Goal: Task Accomplishment & Management: Complete application form

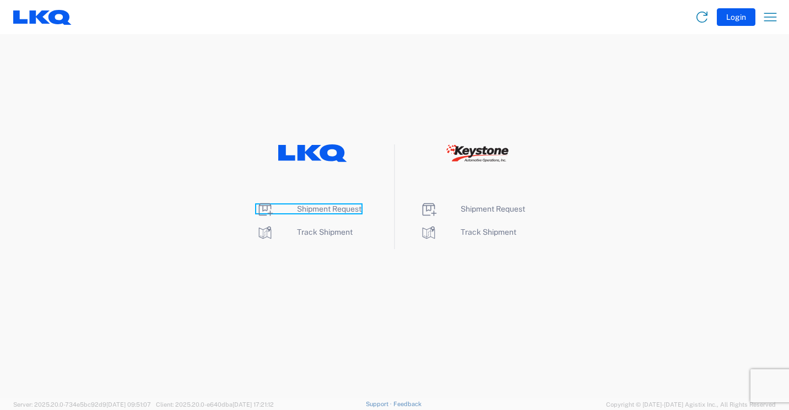
click at [316, 207] on span "Shipment Request" at bounding box center [329, 208] width 64 height 9
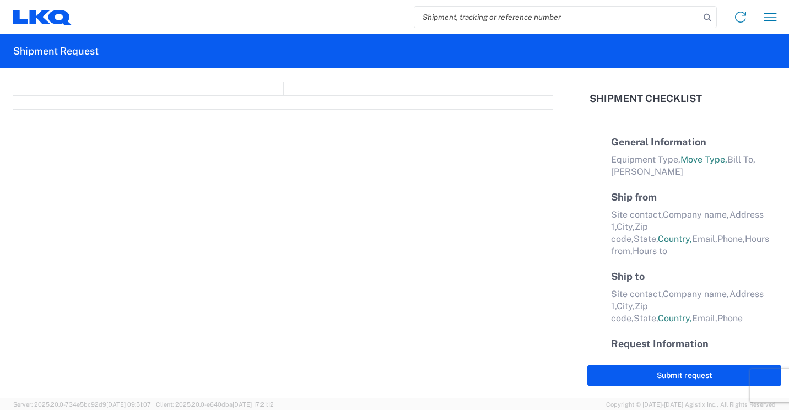
select select "FULL"
select select "LBS"
select select "IN"
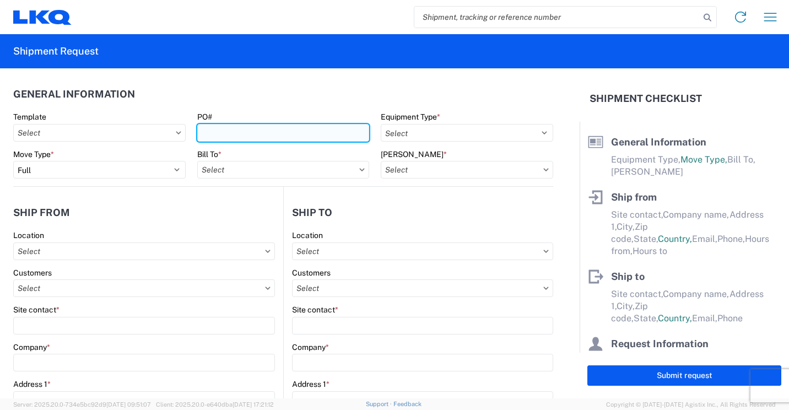
click at [328, 131] on input "PO#" at bounding box center [283, 133] width 172 height 18
type input "41883"
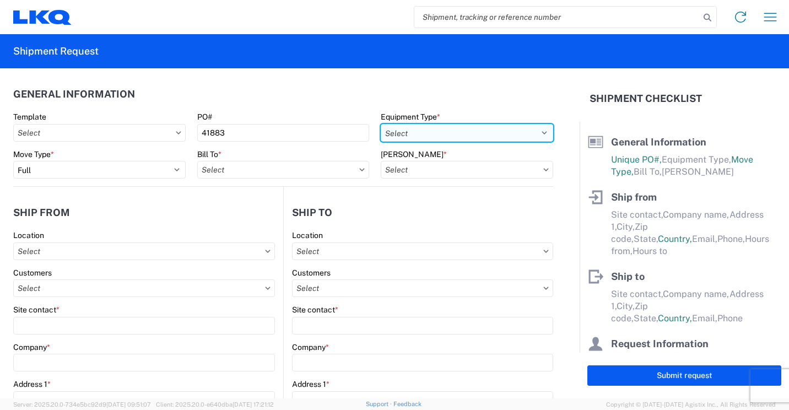
click at [428, 132] on select "Select 53’ Dry Van Flatbed Dropdeck (van) Lowboy (flatbed) Rail" at bounding box center [467, 133] width 172 height 18
select select "STDV"
click at [381, 124] on select "Select 53’ Dry Van Flatbed Dropdeck (van) Lowboy (flatbed) Rail" at bounding box center [467, 133] width 172 height 18
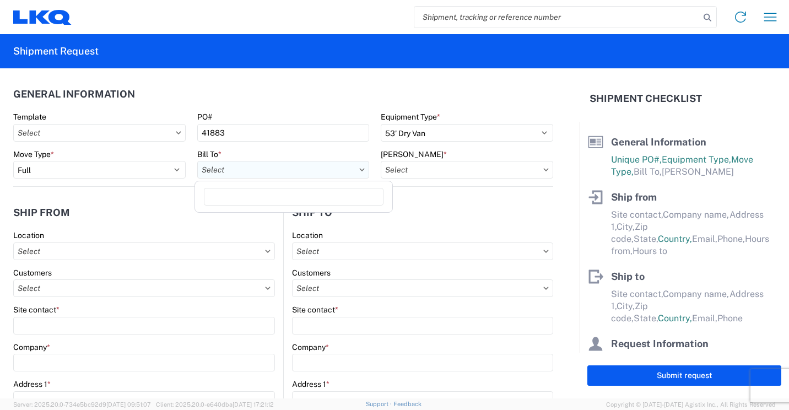
click at [252, 166] on input "text" at bounding box center [283, 170] width 172 height 18
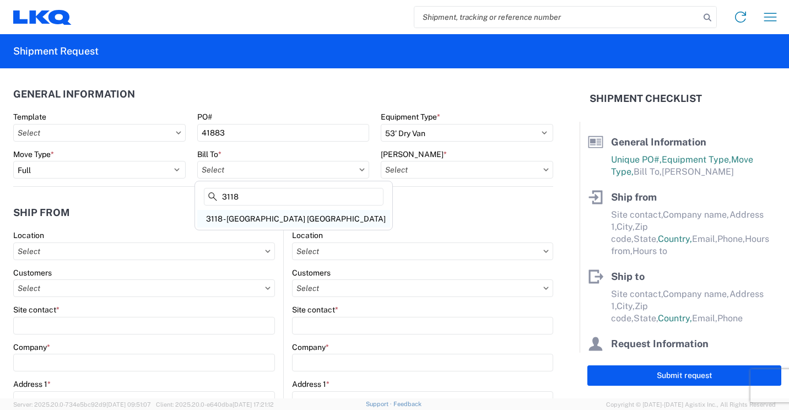
type input "3118"
click at [234, 219] on div "3118 - [GEOGRAPHIC_DATA] [GEOGRAPHIC_DATA]" at bounding box center [293, 219] width 193 height 18
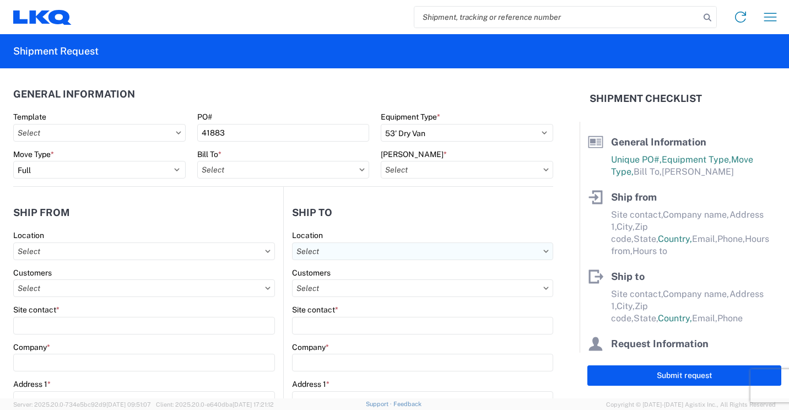
type input "3118 - [GEOGRAPHIC_DATA] [GEOGRAPHIC_DATA]"
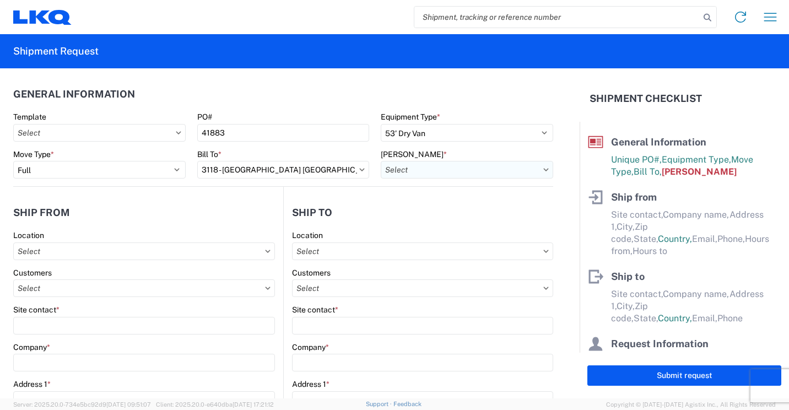
click at [469, 169] on input "text" at bounding box center [467, 170] width 172 height 18
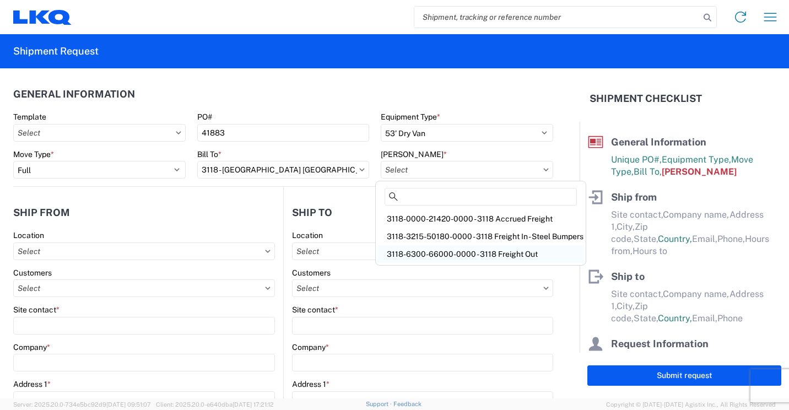
click at [431, 253] on div "3118-6300-66000-0000 - 3118 Freight Out" at bounding box center [480, 254] width 205 height 18
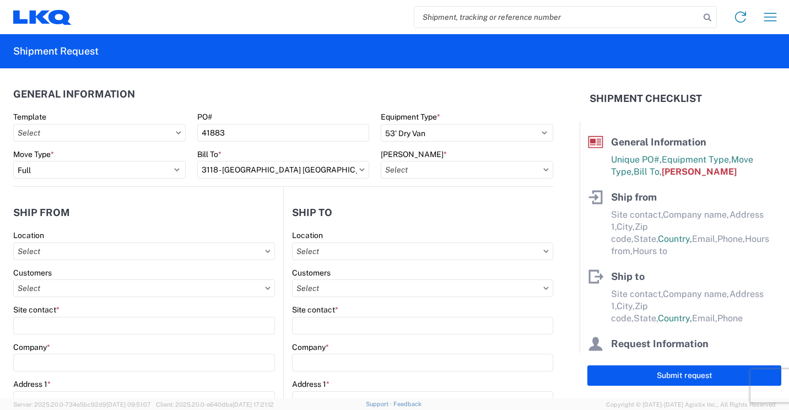
type input "3118-6300-66000-0000 - 3118 Freight Out"
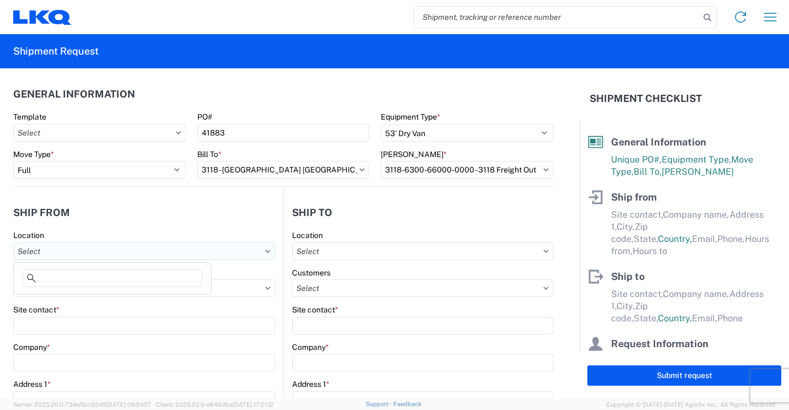
click at [229, 252] on input "text" at bounding box center [144, 251] width 262 height 18
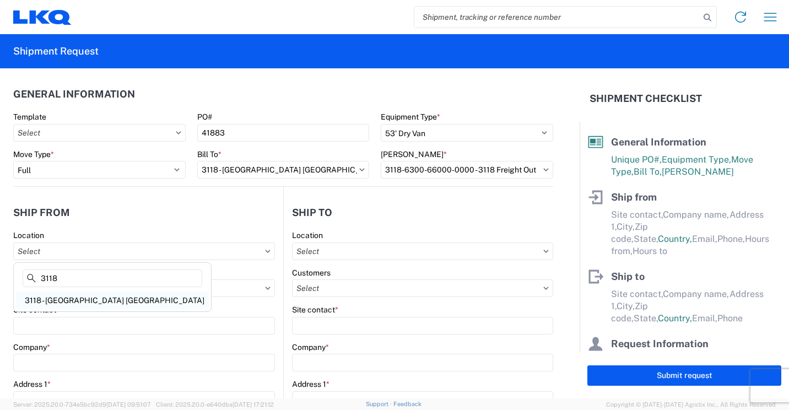
type input "3118"
click at [53, 298] on div "3118 - [GEOGRAPHIC_DATA] [GEOGRAPHIC_DATA]" at bounding box center [112, 300] width 193 height 18
type input "3118 - [GEOGRAPHIC_DATA] [GEOGRAPHIC_DATA]"
type input "LKQ Corporation"
type input "[STREET_ADDRESS]"
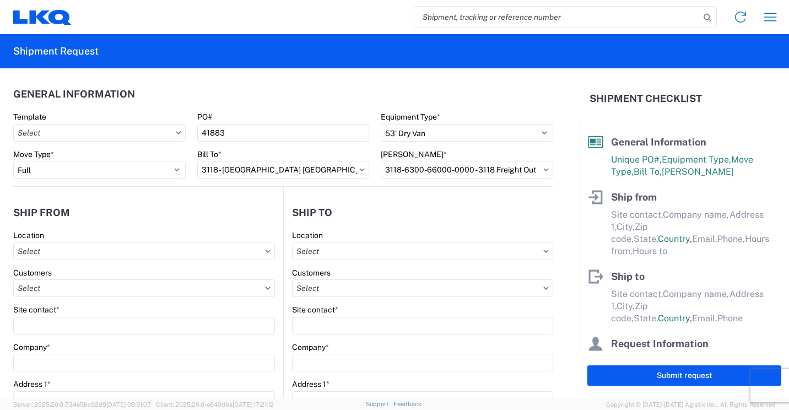
type input "Brainerd"
type input "56401"
select select "MN"
select select "US"
type input "07:00"
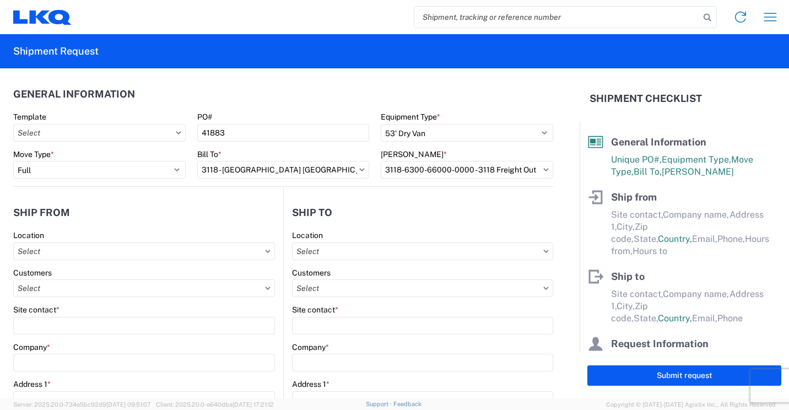
type input "16:30"
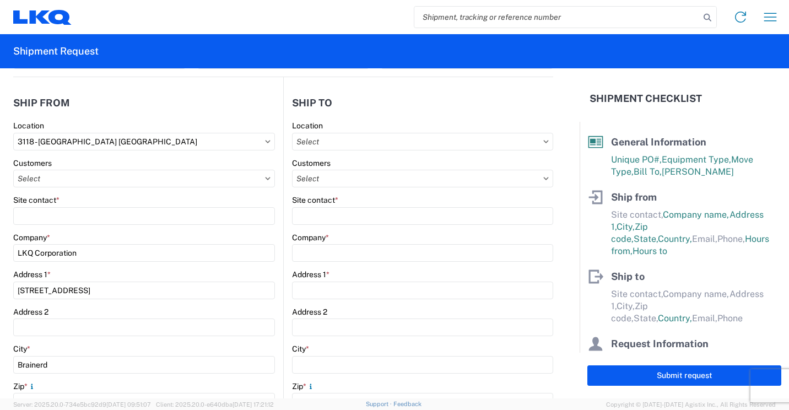
scroll to position [110, 0]
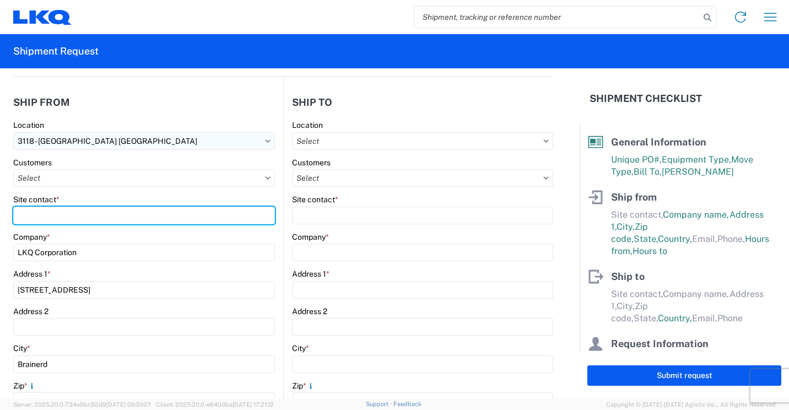
drag, startPoint x: 146, startPoint y: 218, endPoint x: 205, endPoint y: 143, distance: 95.3
click at [147, 218] on input "Site contact *" at bounding box center [144, 216] width 262 height 18
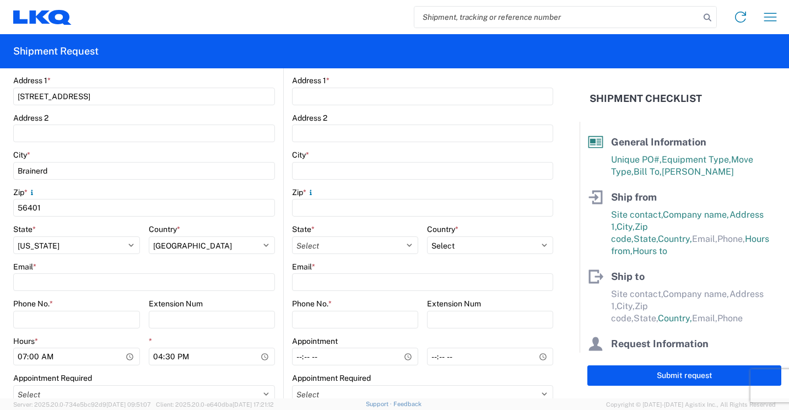
scroll to position [330, 0]
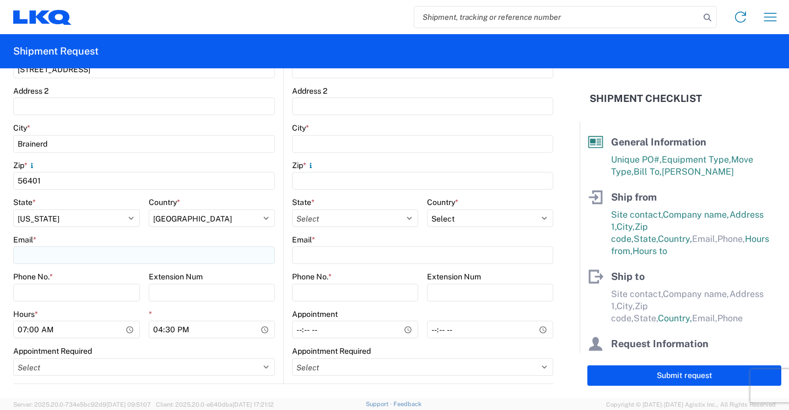
type input "[PERSON_NAME]"
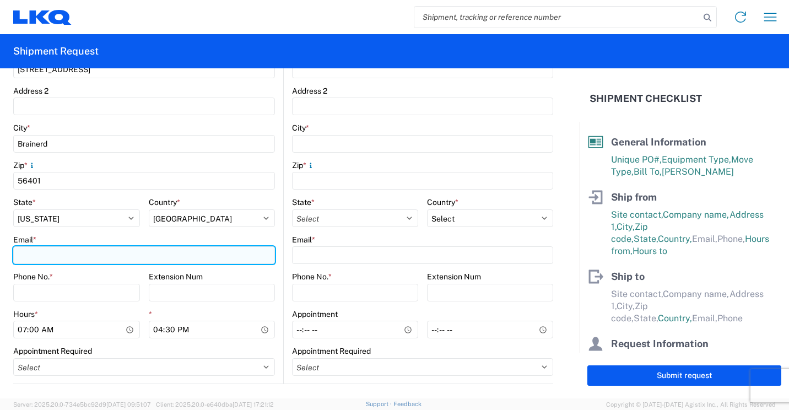
click at [149, 254] on input "Email *" at bounding box center [144, 255] width 262 height 18
type input "[EMAIL_ADDRESS][DOMAIN_NAME]"
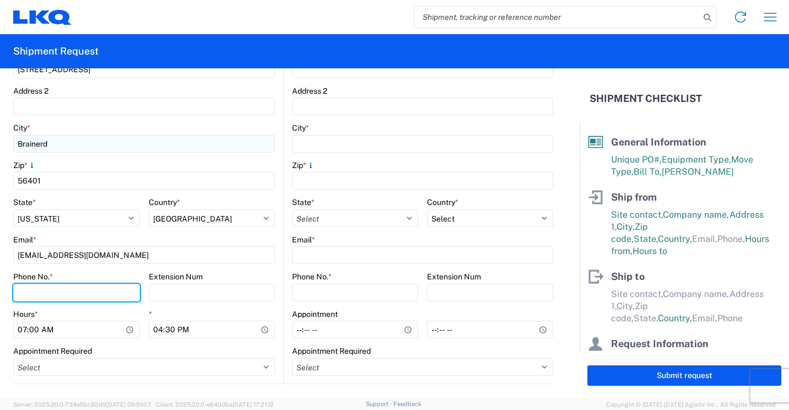
type input "2182973820"
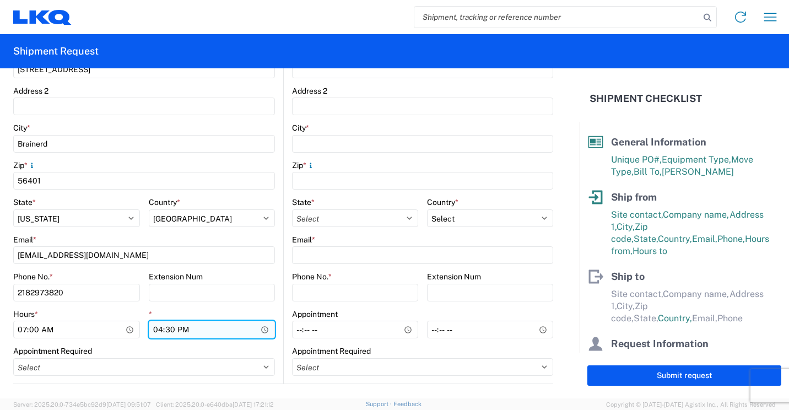
click at [156, 329] on input "16:30" at bounding box center [212, 330] width 127 height 18
type input "13:30"
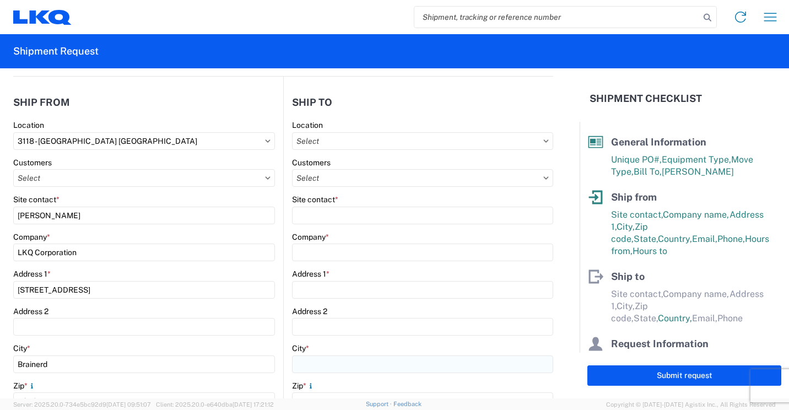
scroll to position [55, 0]
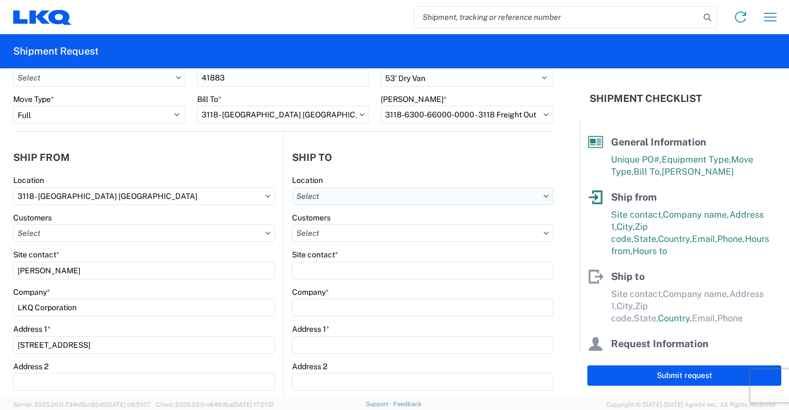
click at [479, 198] on input "text" at bounding box center [422, 196] width 261 height 18
type input "3116"
click at [353, 244] on div "3116 - [GEOGRAPHIC_DATA], [GEOGRAPHIC_DATA] (MDC)" at bounding box center [398, 245] width 214 height 18
type input "3116 - [GEOGRAPHIC_DATA], [GEOGRAPHIC_DATA] (MDC)"
type input "[DEMOGRAPHIC_DATA][PERSON_NAME]"
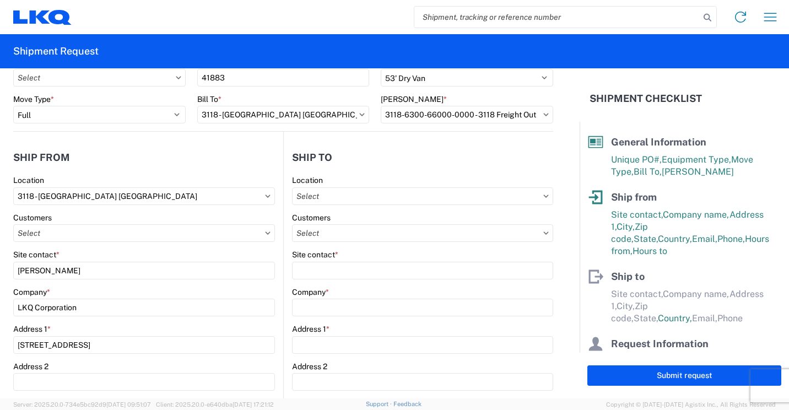
type input "LKQ Corporation"
type input "[STREET_ADDRESS]"
type input "[GEOGRAPHIC_DATA]"
type input "49508"
select select "US"
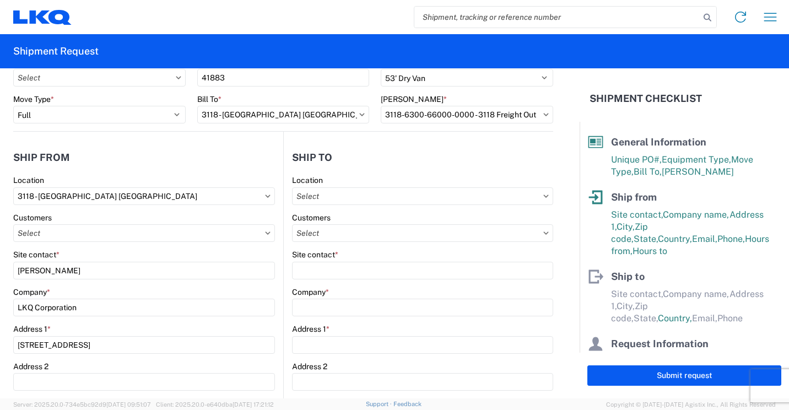
type input "[PERSON_NAME][EMAIL_ADDRESS][DOMAIN_NAME]"
type input "[PHONE_NUMBER]"
type input "06:00"
type input "13:00"
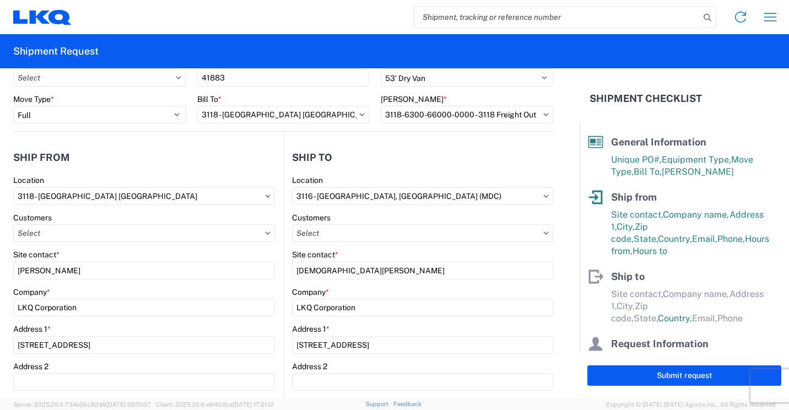
select select
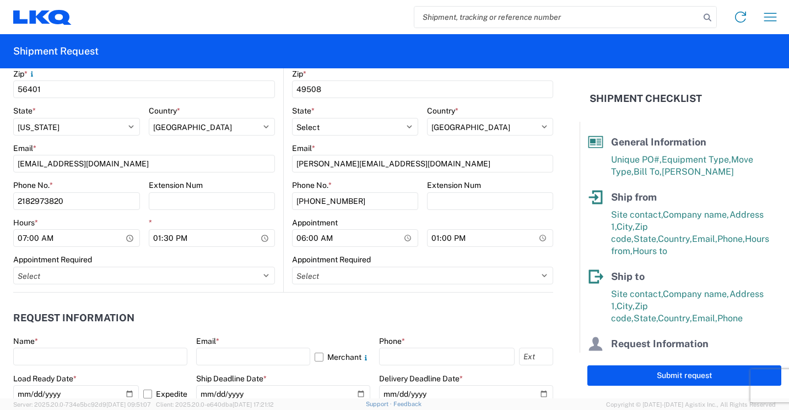
scroll to position [496, 0]
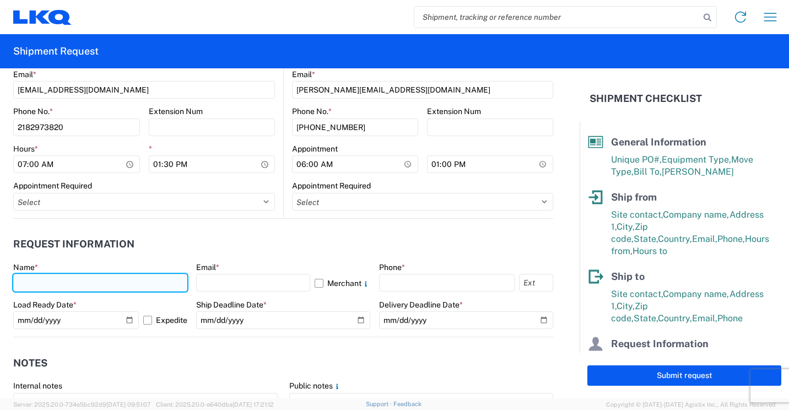
click at [166, 284] on input "text" at bounding box center [100, 283] width 174 height 18
type input "[PERSON_NAME]"
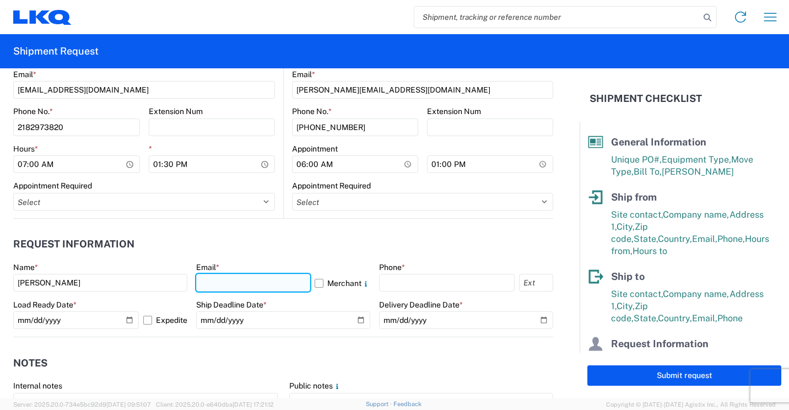
click at [292, 289] on input "text" at bounding box center [253, 283] width 114 height 18
type input "[EMAIL_ADDRESS][DOMAIN_NAME]"
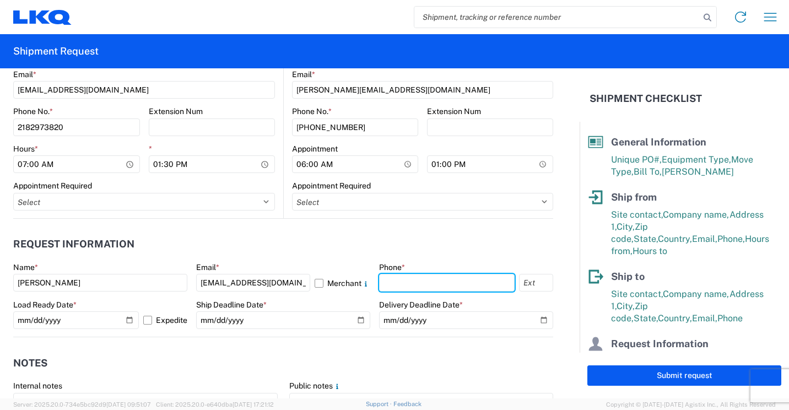
type input "2182973820"
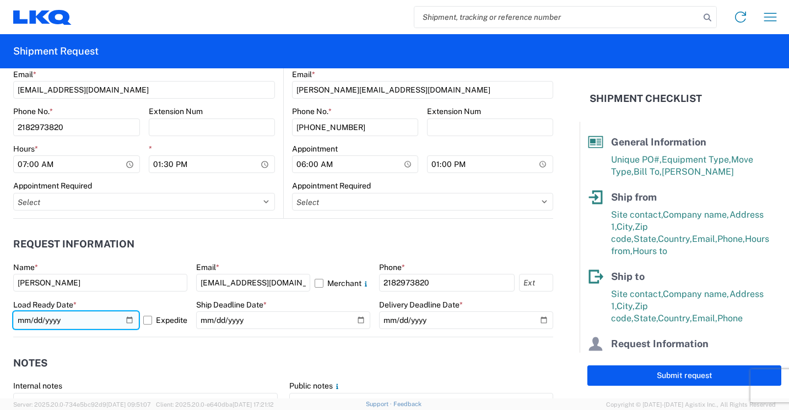
click at [126, 319] on input "[DATE]" at bounding box center [76, 320] width 126 height 18
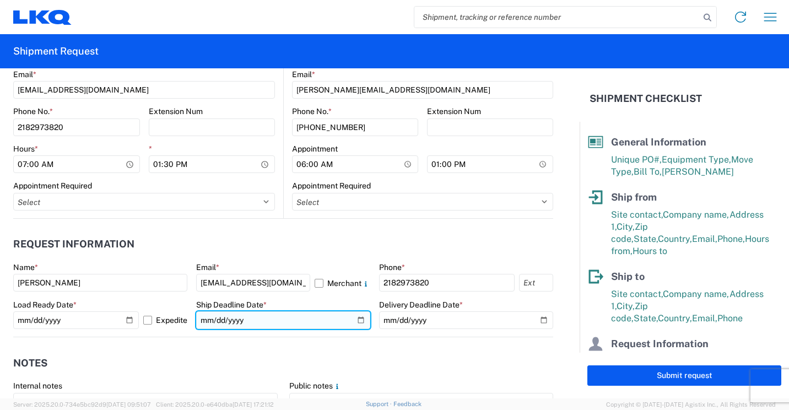
click at [358, 318] on input "date" at bounding box center [283, 320] width 174 height 18
type input "[DATE]"
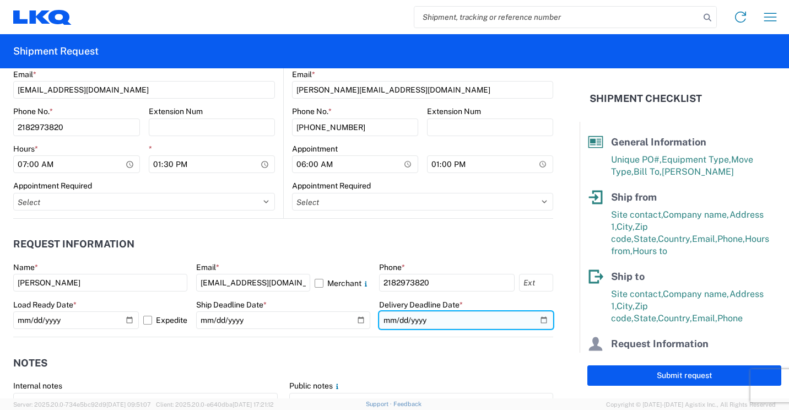
click at [536, 321] on input "date" at bounding box center [466, 320] width 174 height 18
type input "[DATE]"
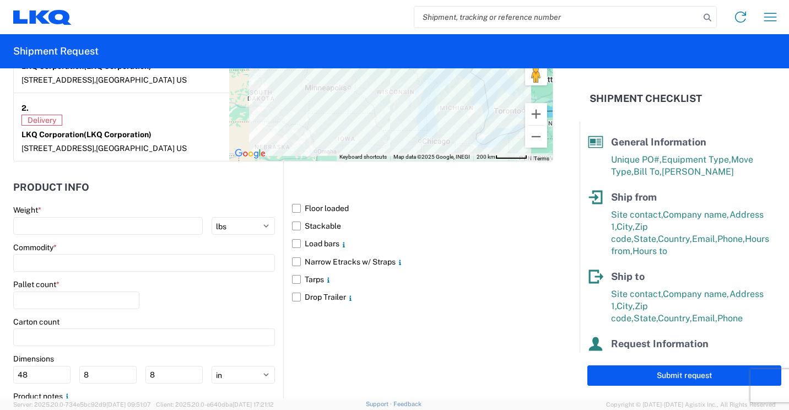
scroll to position [991, 0]
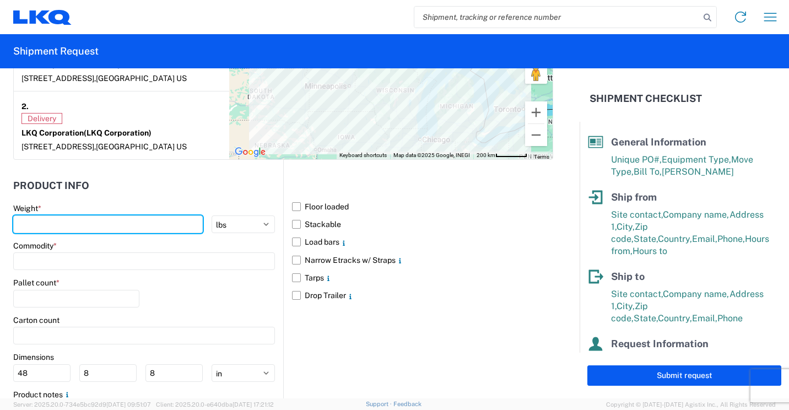
click at [153, 233] on input "number" at bounding box center [107, 224] width 189 height 18
type input "28000"
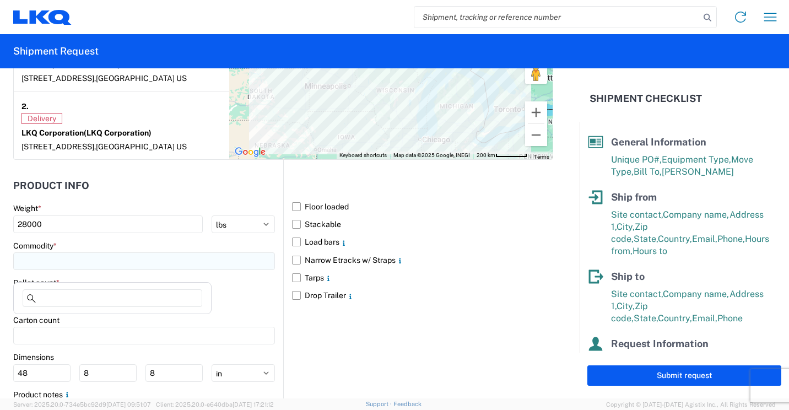
click at [86, 270] on input at bounding box center [144, 261] width 262 height 18
type input "Bumpers"
click at [53, 318] on div "Bumpers" at bounding box center [112, 320] width 193 height 18
type input "Bumpers"
click at [63, 307] on input "number" at bounding box center [76, 299] width 126 height 18
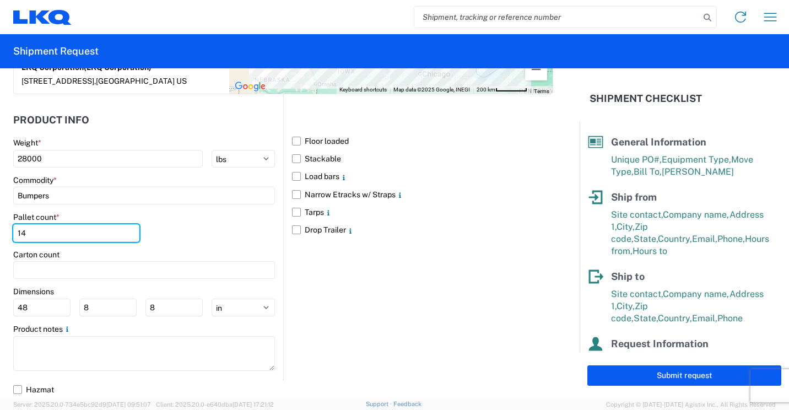
scroll to position [1067, 0]
type input "14"
click at [46, 307] on input "48" at bounding box center [41, 308] width 57 height 18
type input "4"
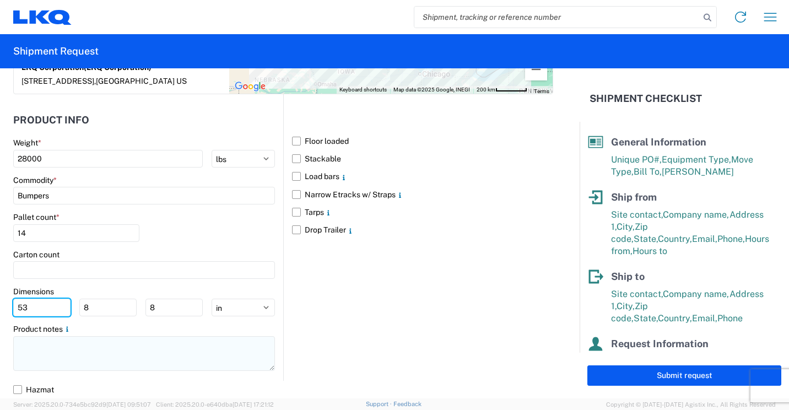
type input "53"
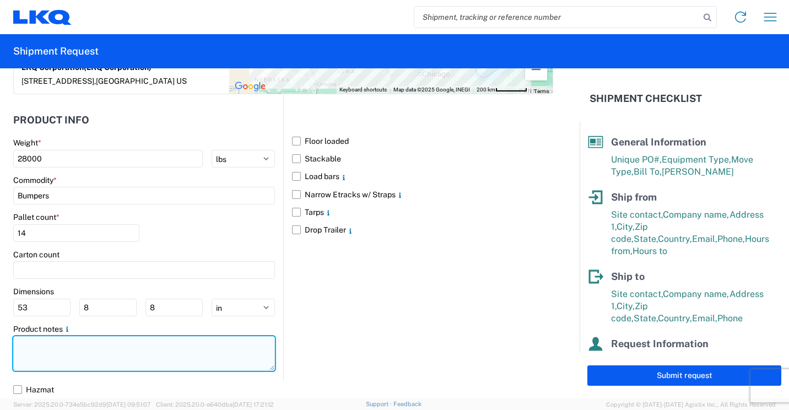
click at [57, 351] on textarea at bounding box center [144, 353] width 262 height 35
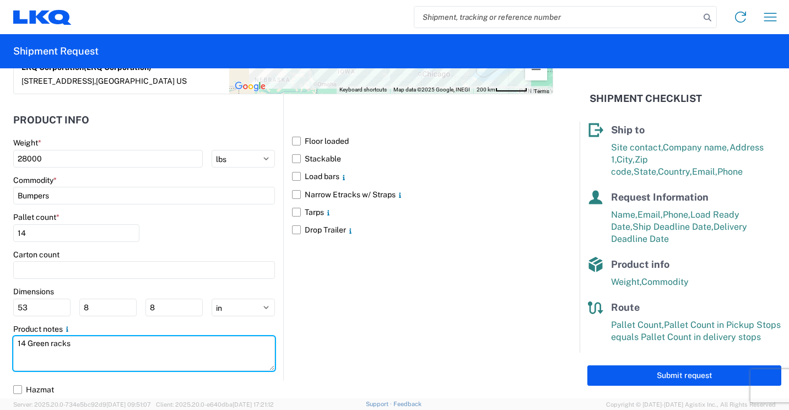
scroll to position [149, 0]
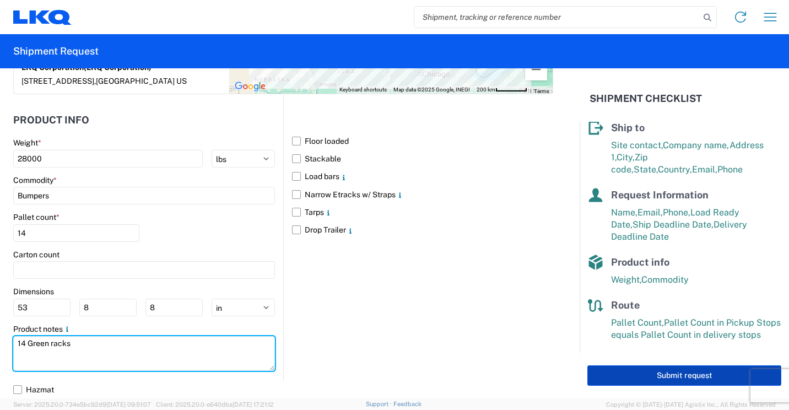
type textarea "14 Green racks"
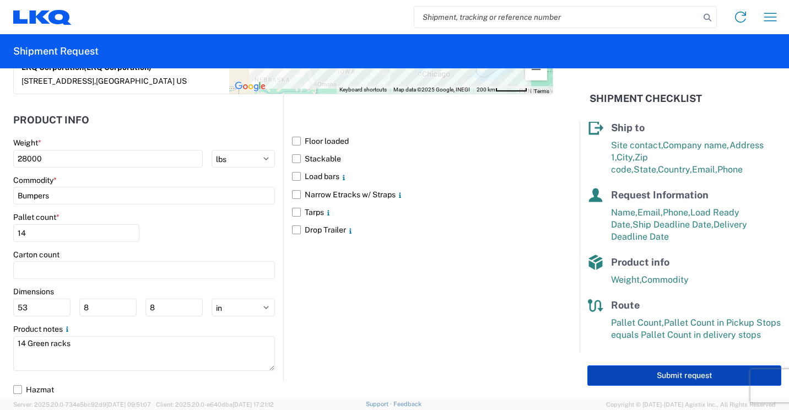
click at [631, 372] on button "Submit request" at bounding box center [684, 375] width 194 height 20
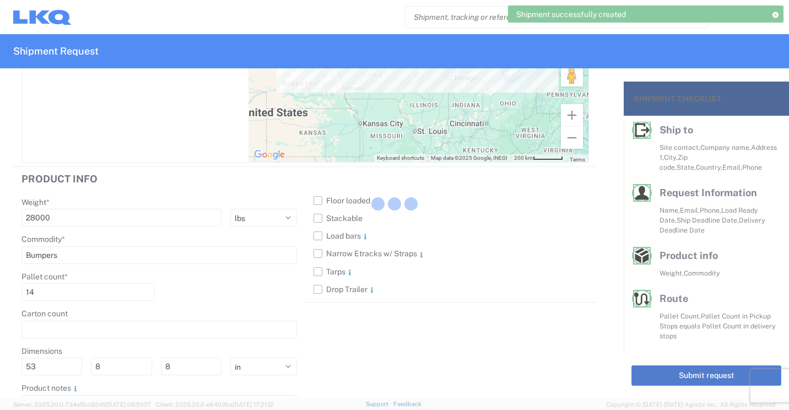
scroll to position [139, 0]
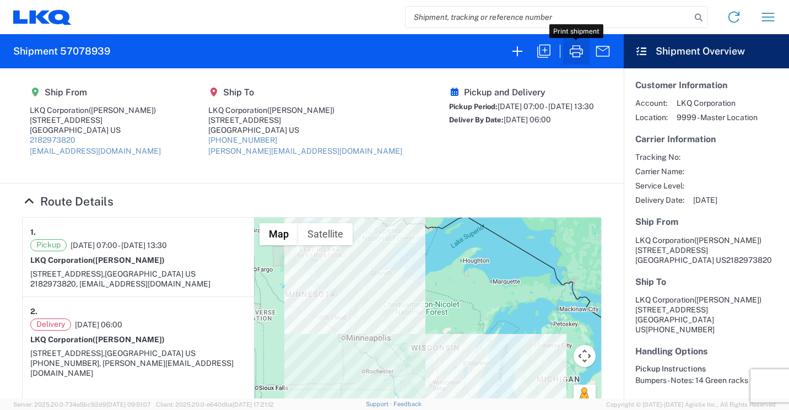
click at [574, 56] on icon "button" at bounding box center [576, 51] width 18 height 18
